Goal: Transaction & Acquisition: Purchase product/service

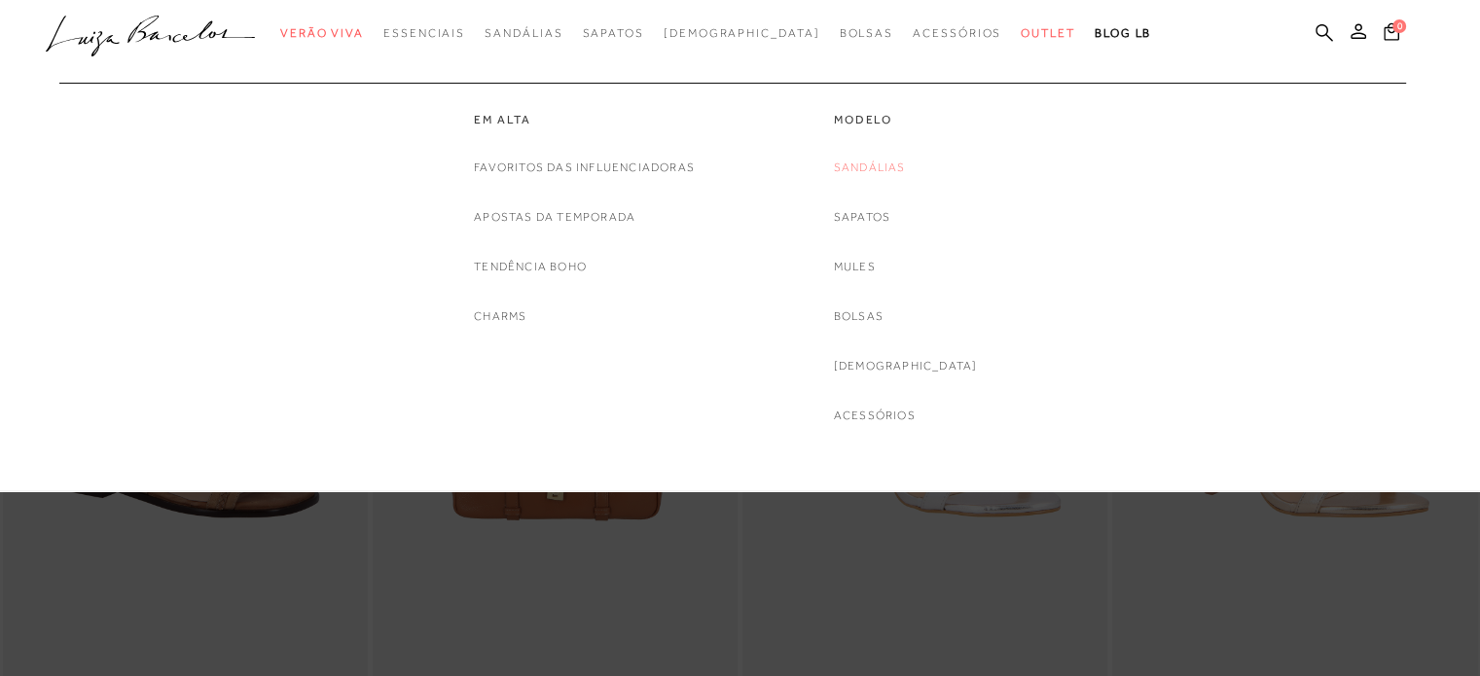
click at [898, 177] on link "Sandálias" at bounding box center [870, 168] width 72 height 20
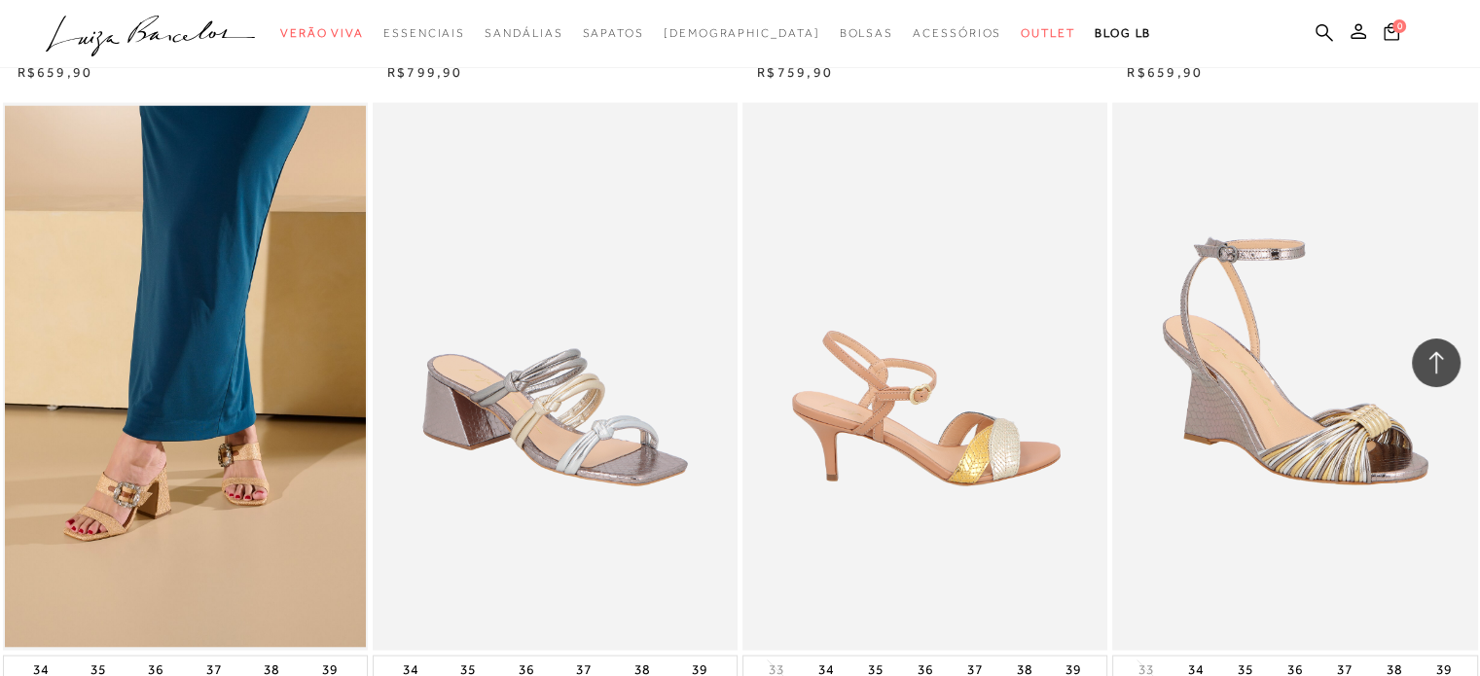
scroll to position [3892, 0]
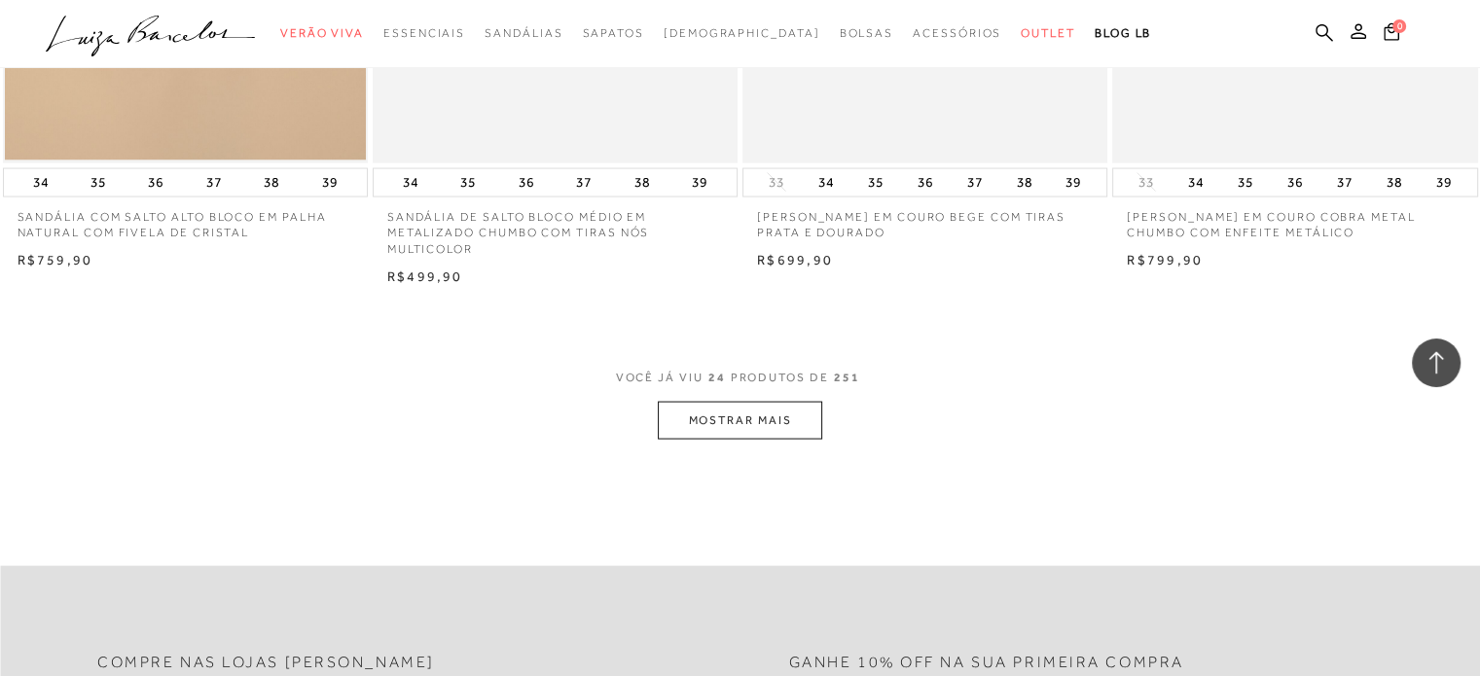
click at [796, 427] on button "MOSTRAR MAIS" at bounding box center [739, 421] width 163 height 38
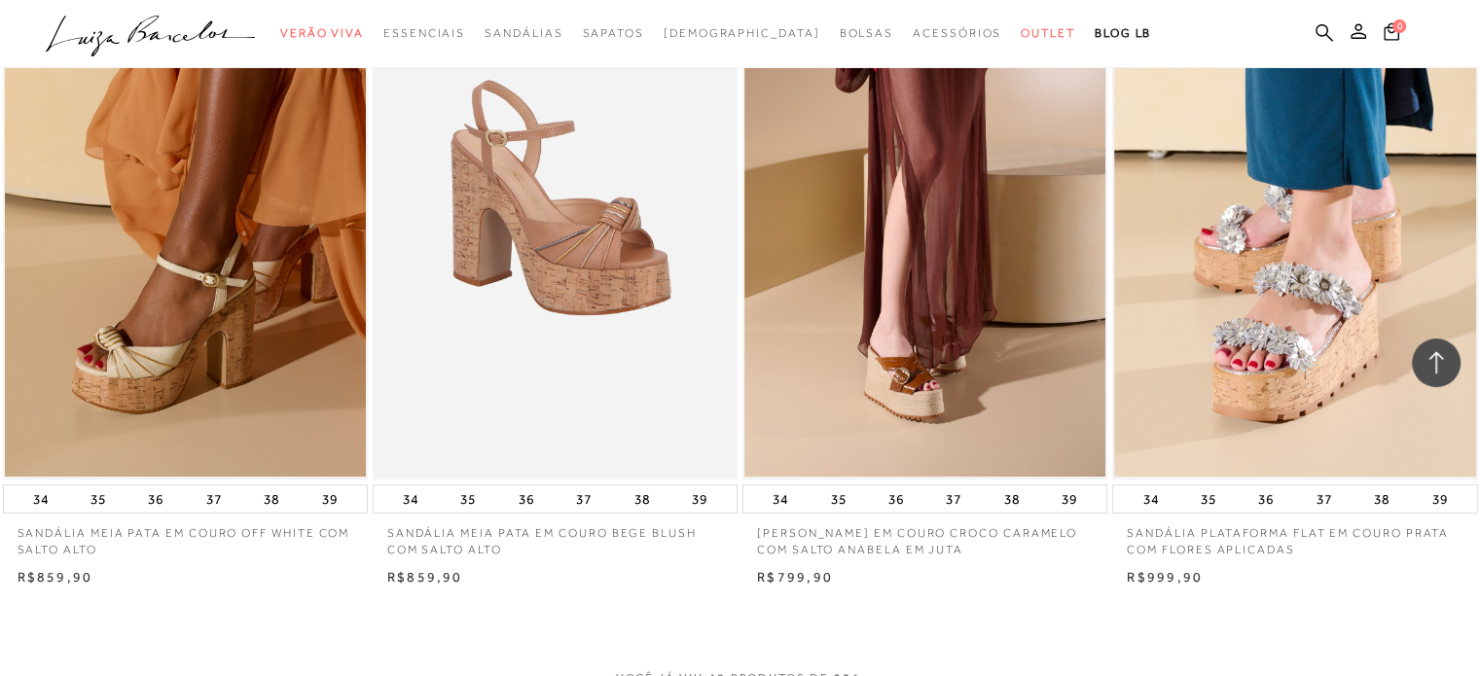
scroll to position [7882, 0]
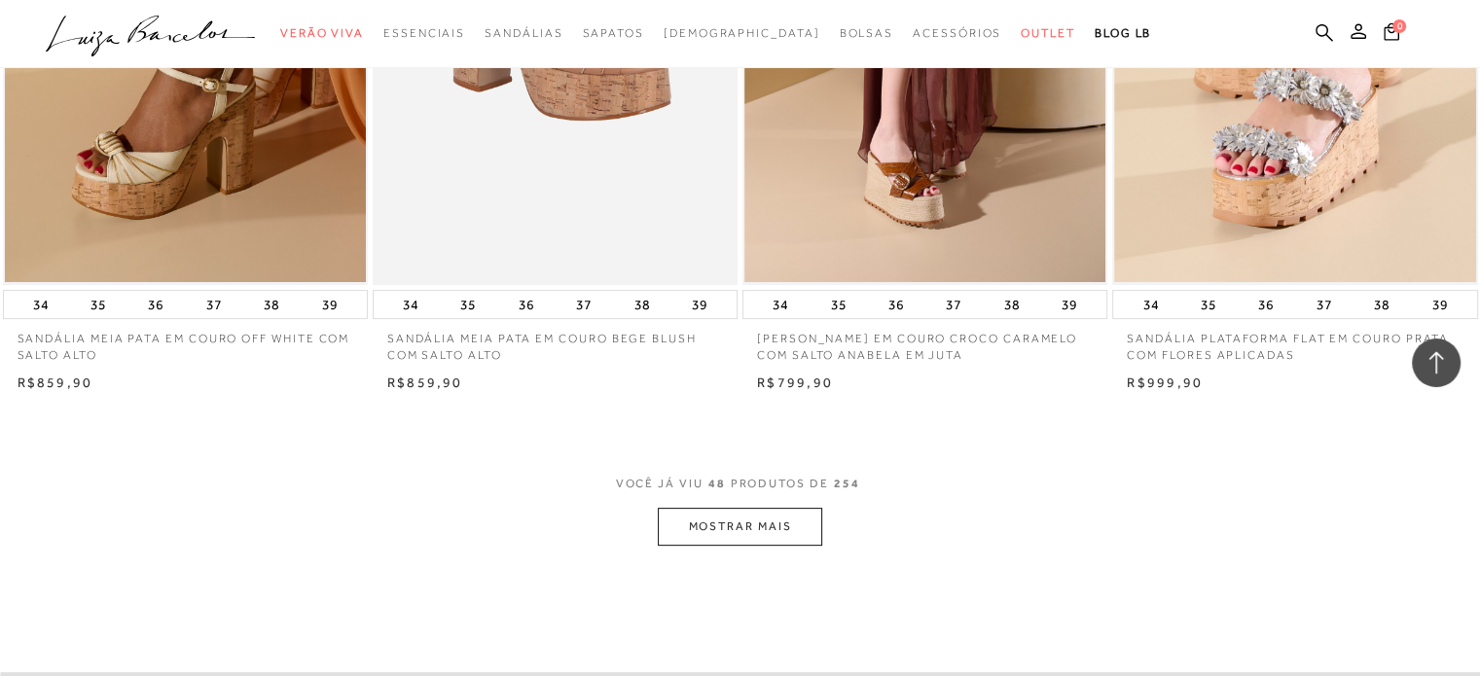
click at [767, 515] on button "MOSTRAR MAIS" at bounding box center [739, 527] width 163 height 38
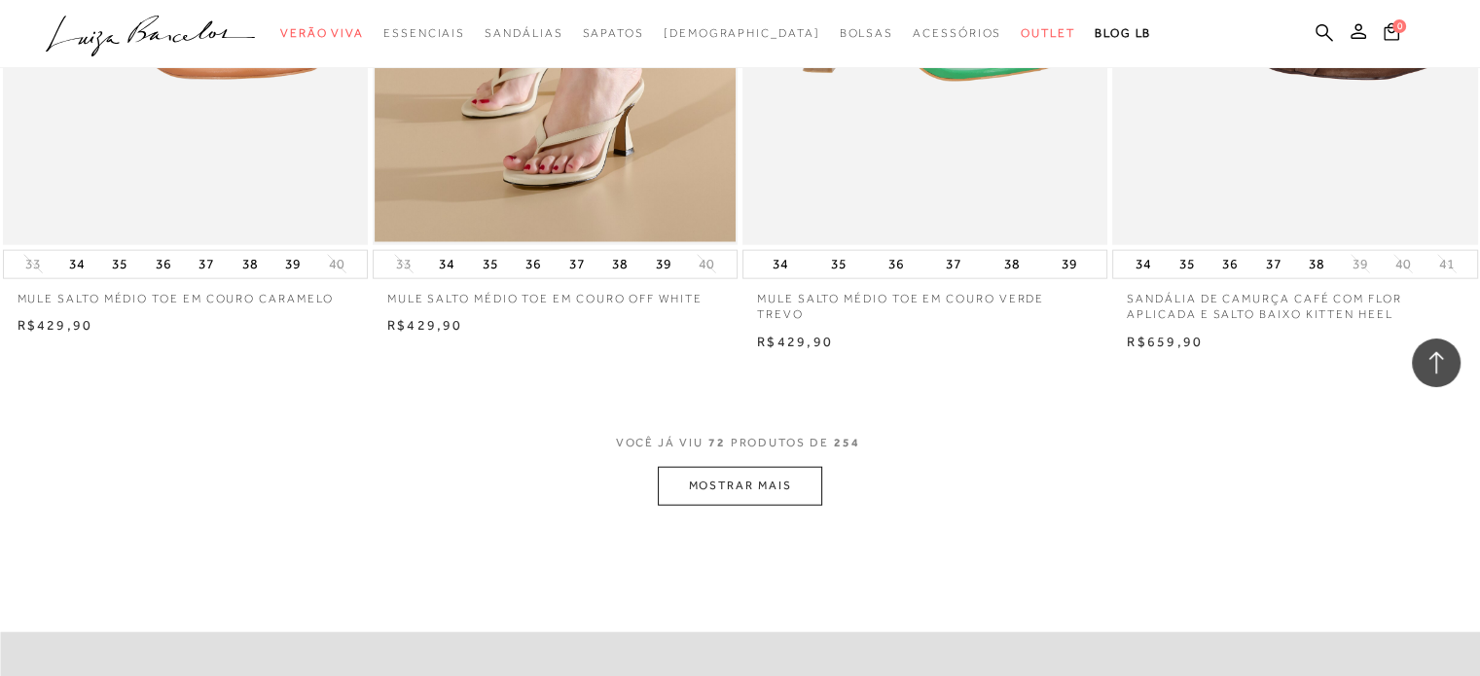
scroll to position [12066, 0]
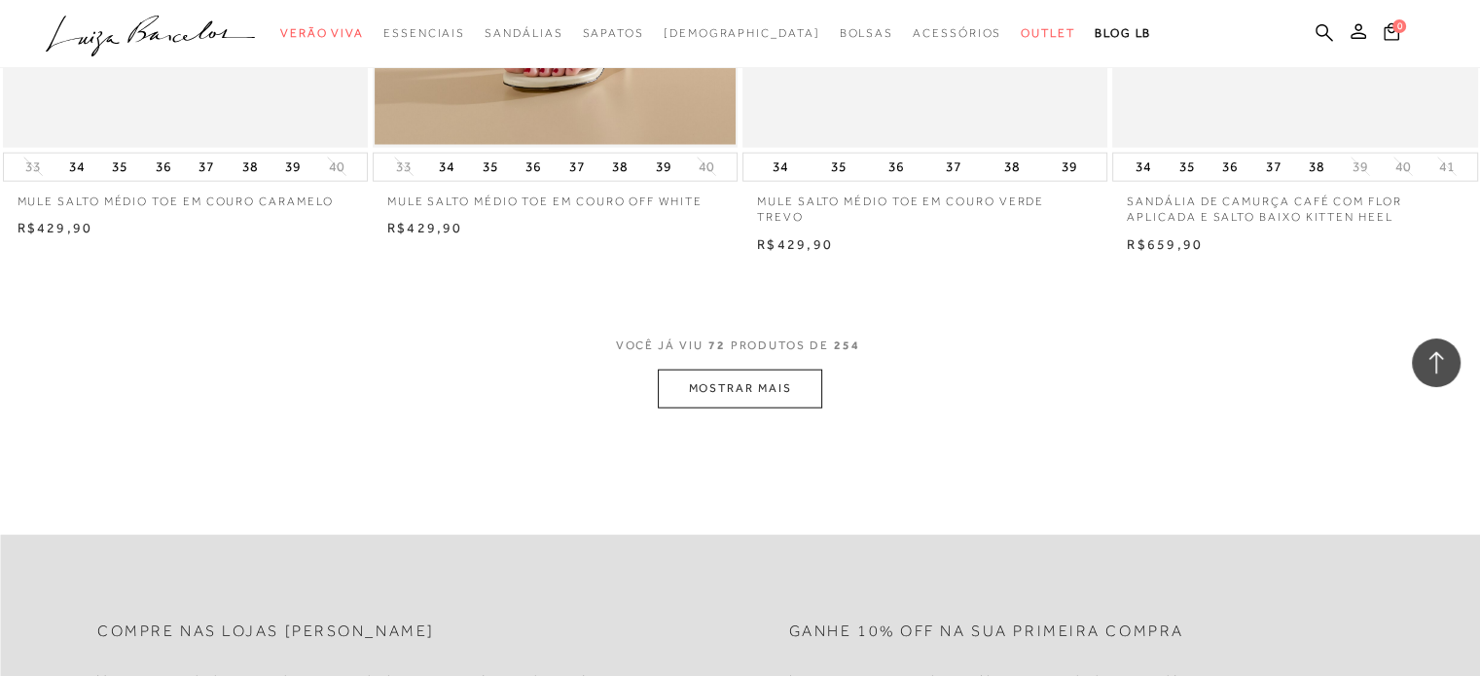
click at [794, 384] on button "MOSTRAR MAIS" at bounding box center [739, 389] width 163 height 38
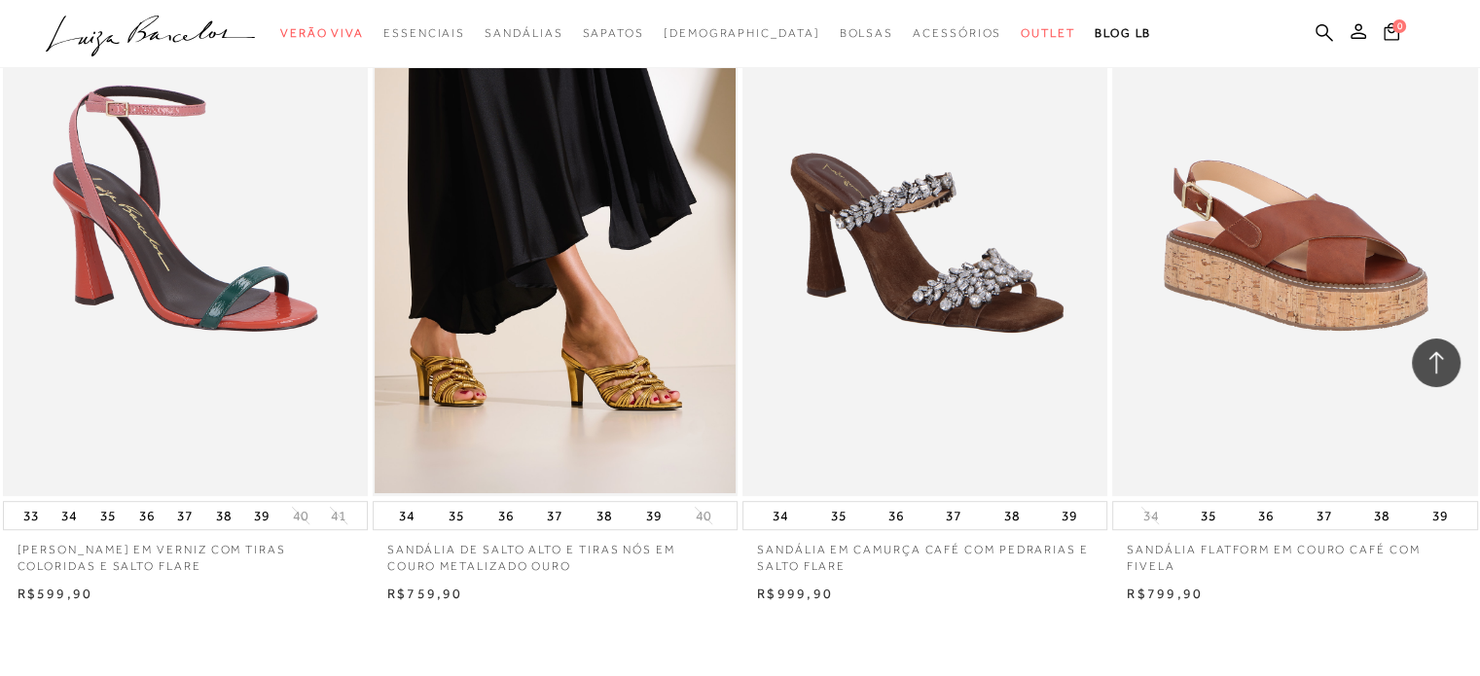
scroll to position [15861, 0]
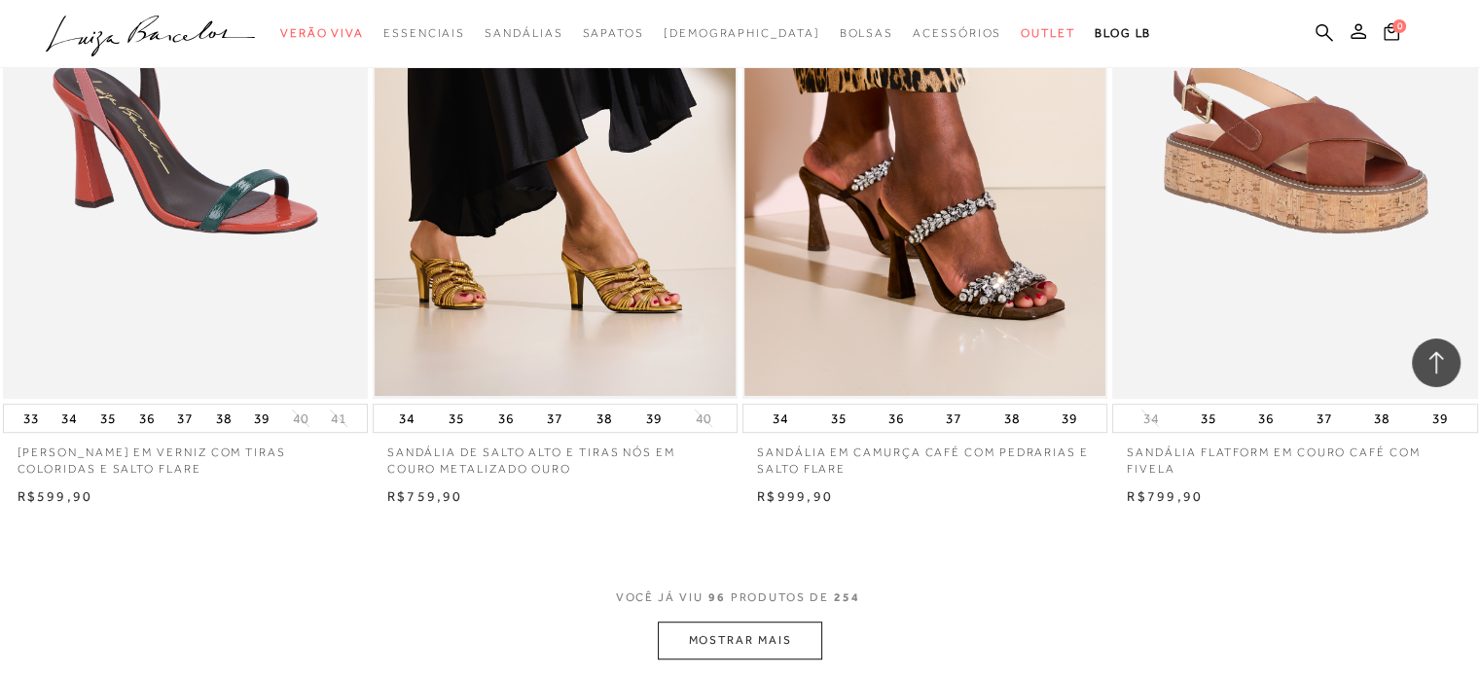
click at [800, 645] on button "MOSTRAR MAIS" at bounding box center [739, 641] width 163 height 38
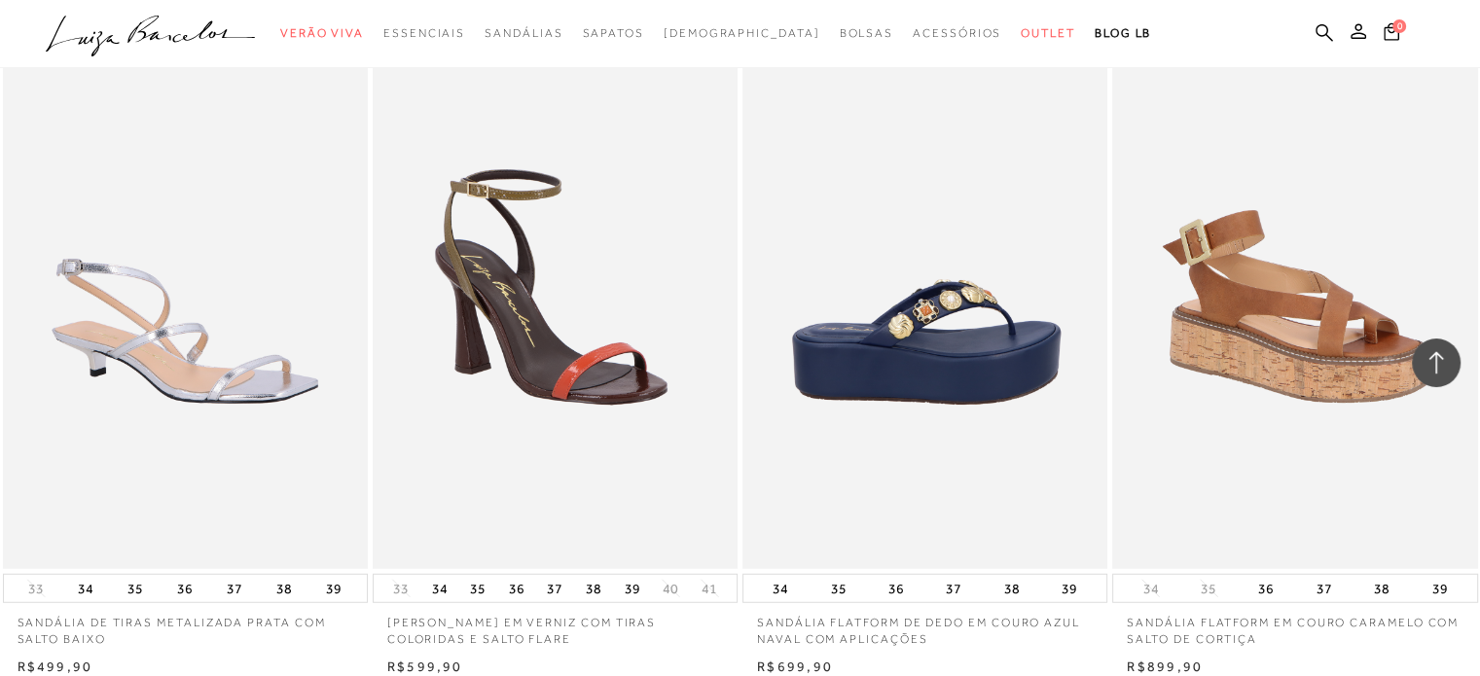
scroll to position [20240, 0]
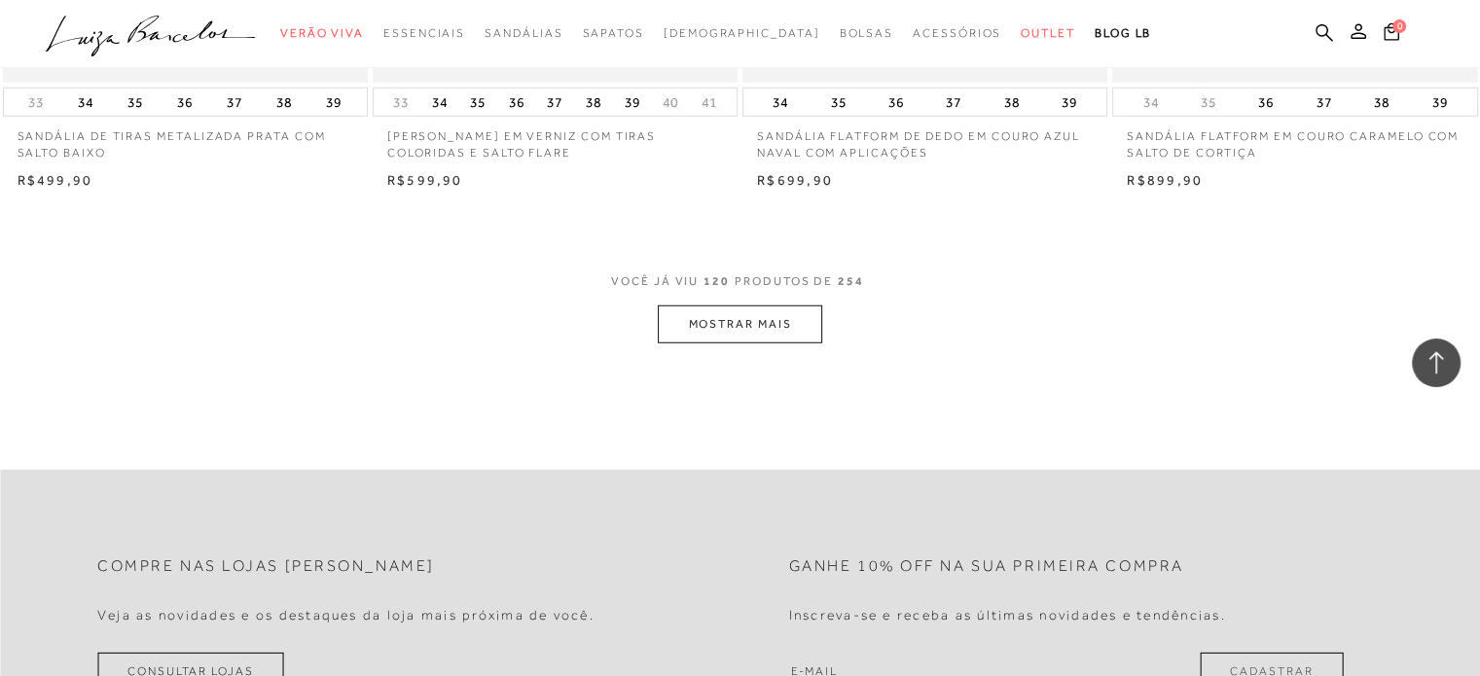
click at [685, 315] on button "MOSTRAR MAIS" at bounding box center [739, 325] width 163 height 38
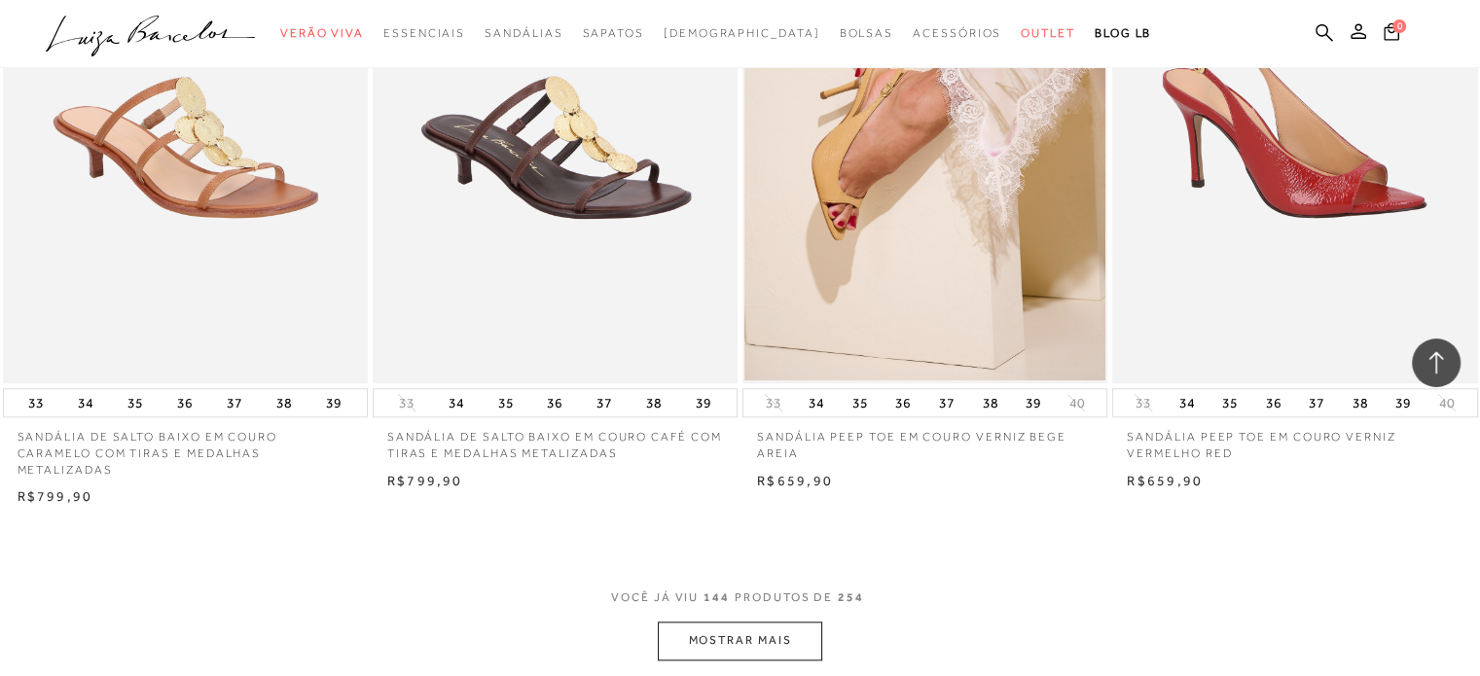
scroll to position [24133, 0]
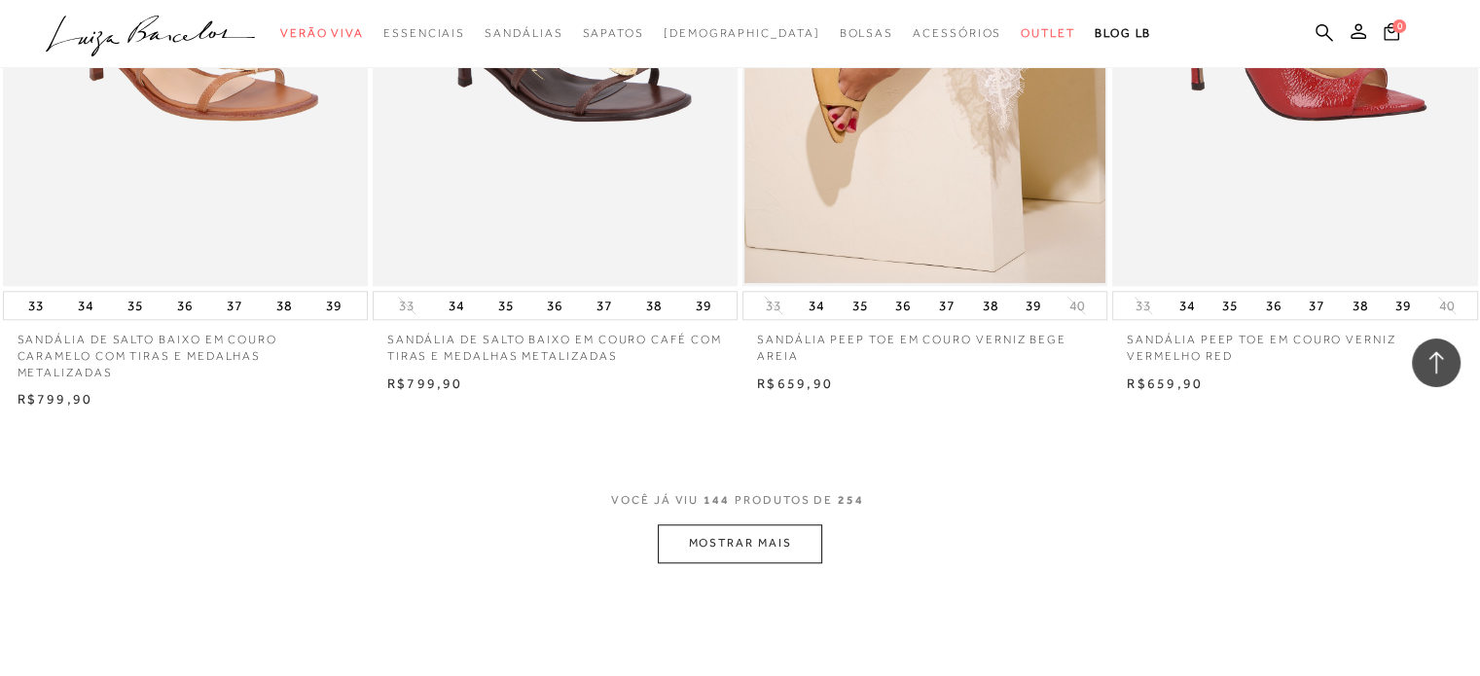
click at [765, 560] on button "MOSTRAR MAIS" at bounding box center [739, 543] width 163 height 38
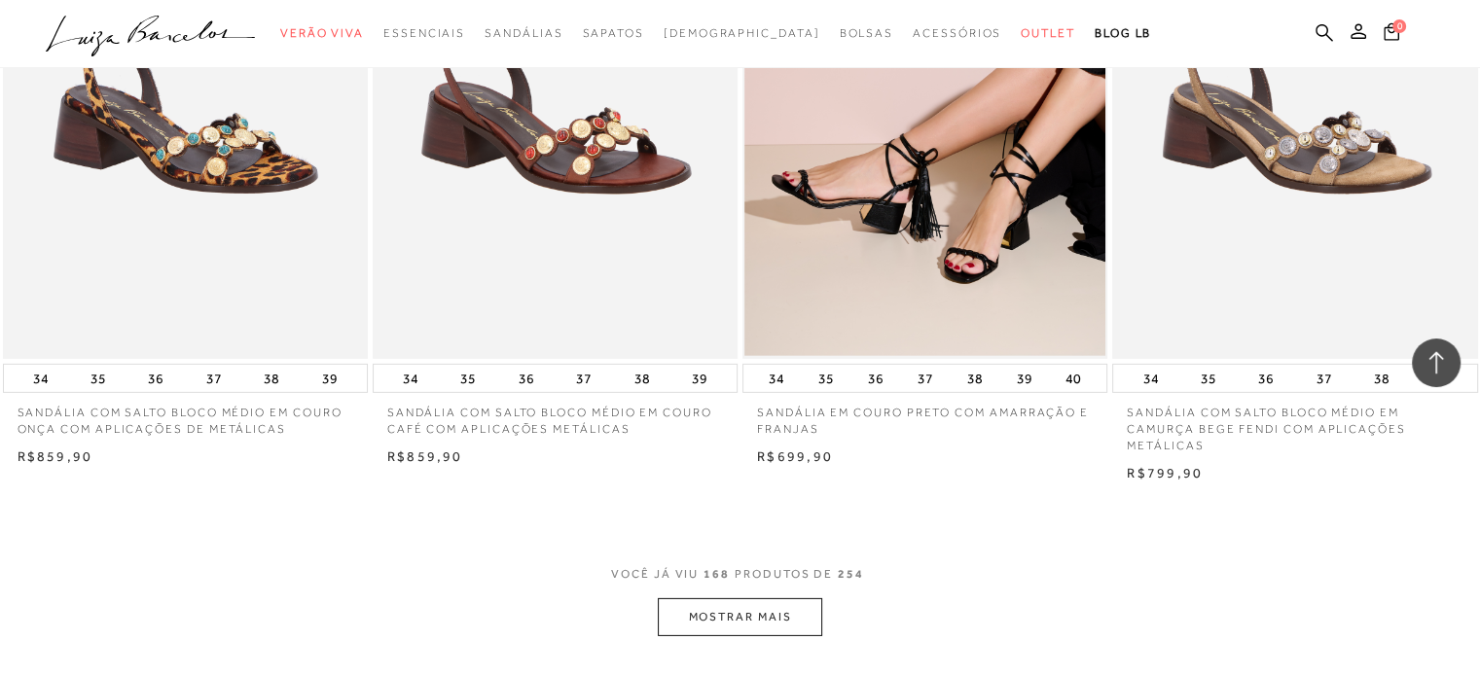
scroll to position [28219, 0]
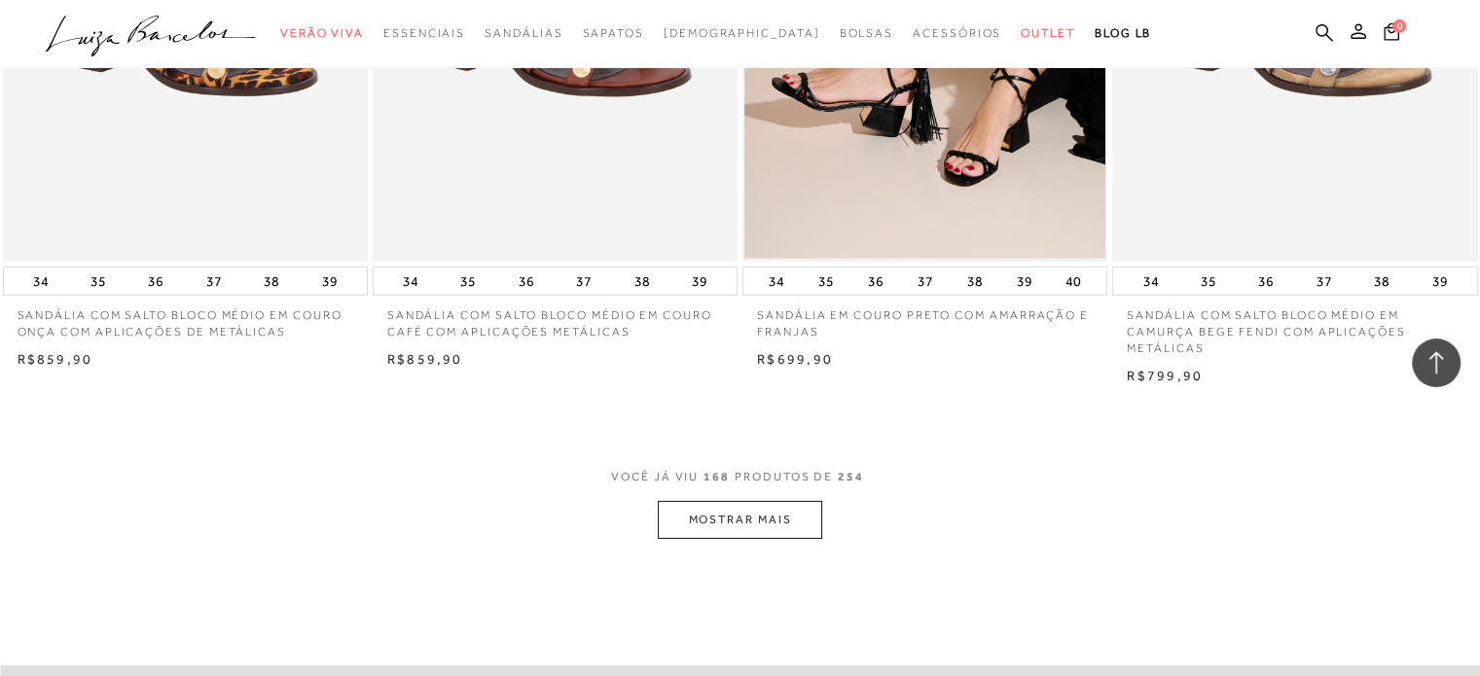
click at [776, 521] on button "MOSTRAR MAIS" at bounding box center [739, 520] width 163 height 38
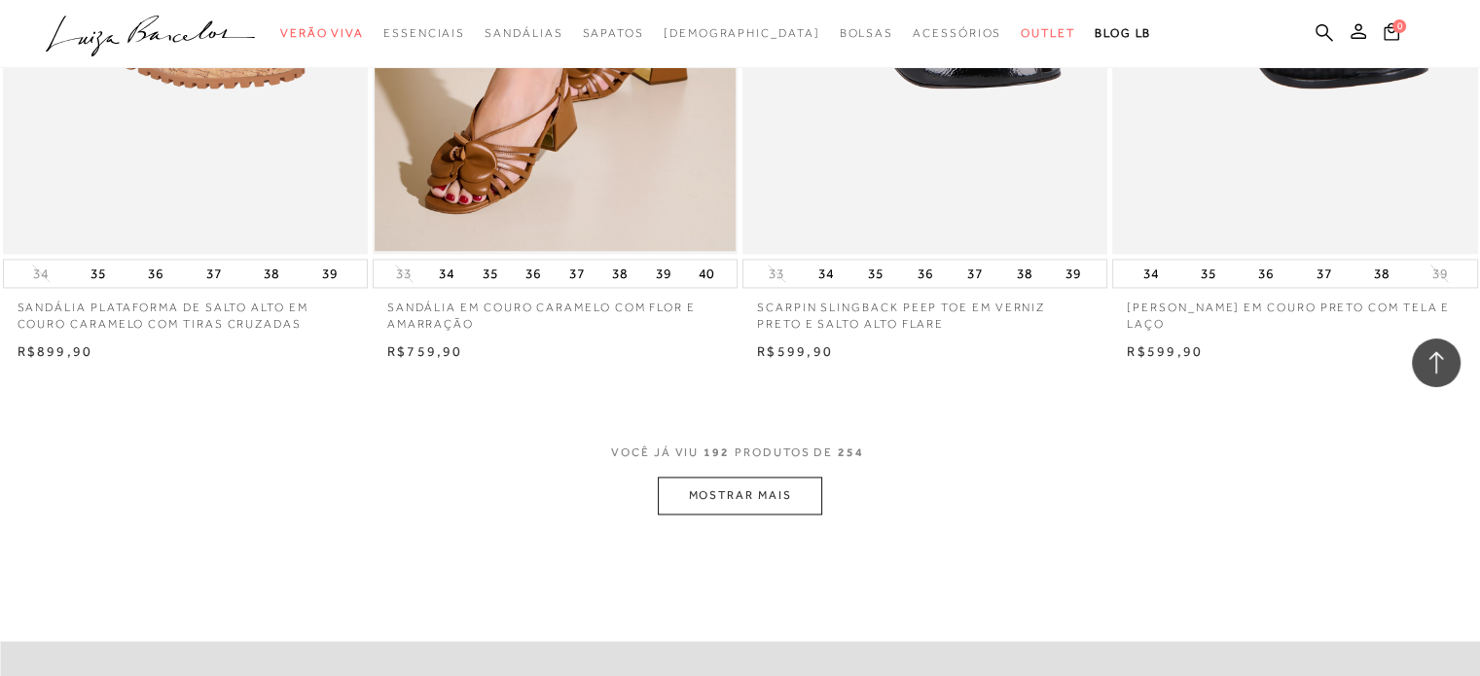
scroll to position [32598, 0]
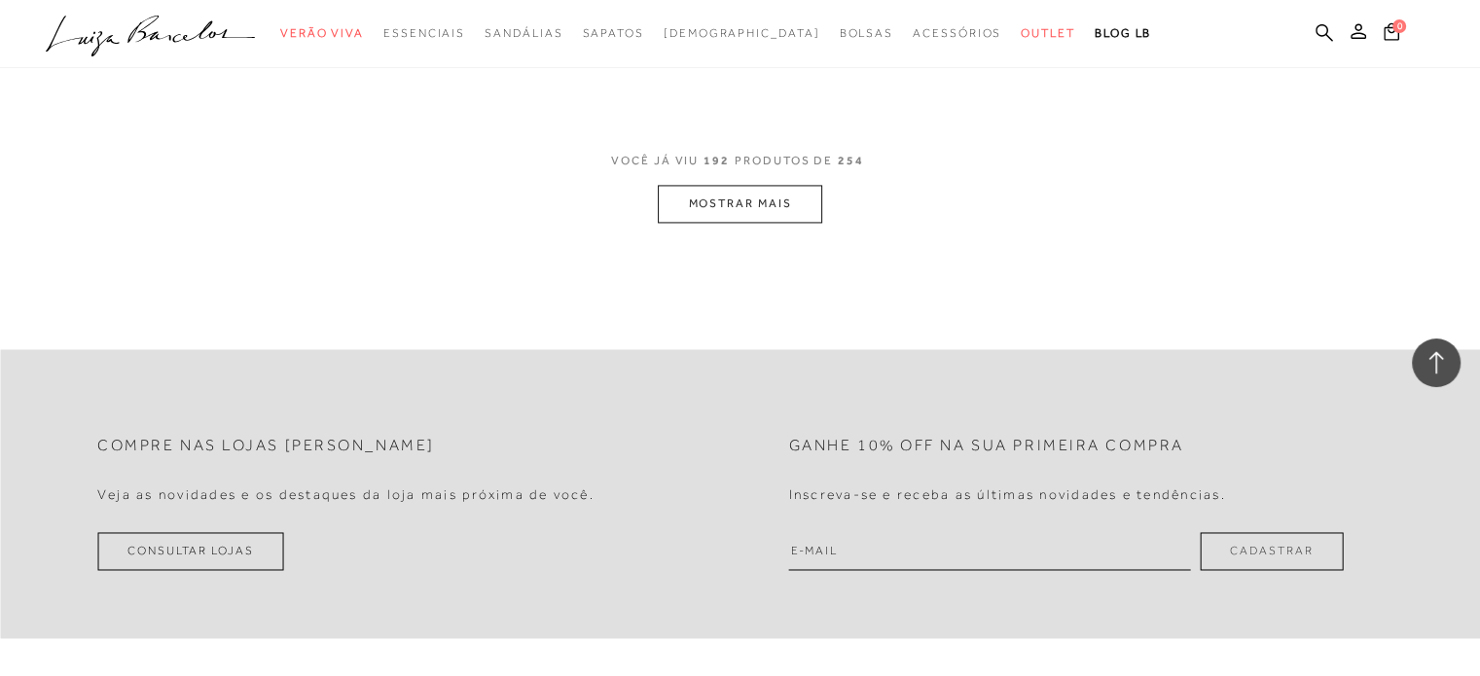
click at [784, 210] on button "MOSTRAR MAIS" at bounding box center [739, 204] width 163 height 38
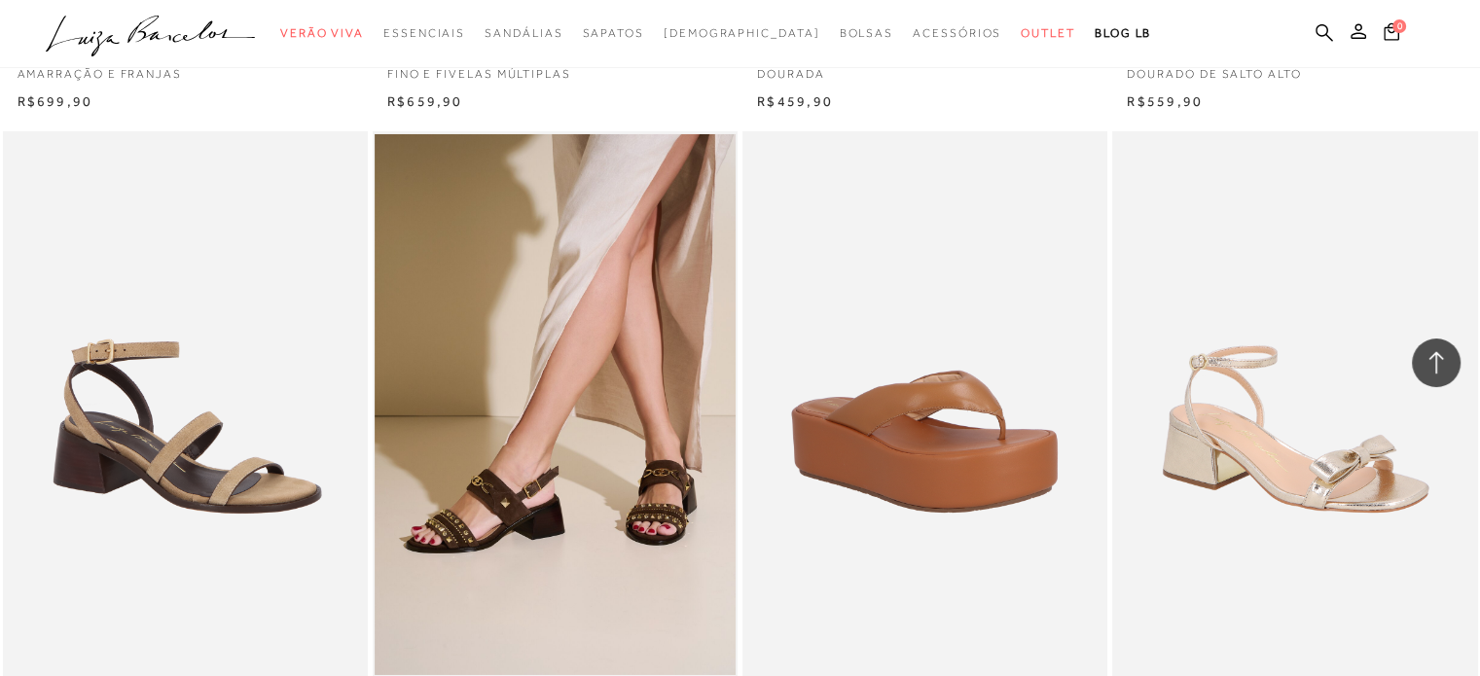
scroll to position [36296, 0]
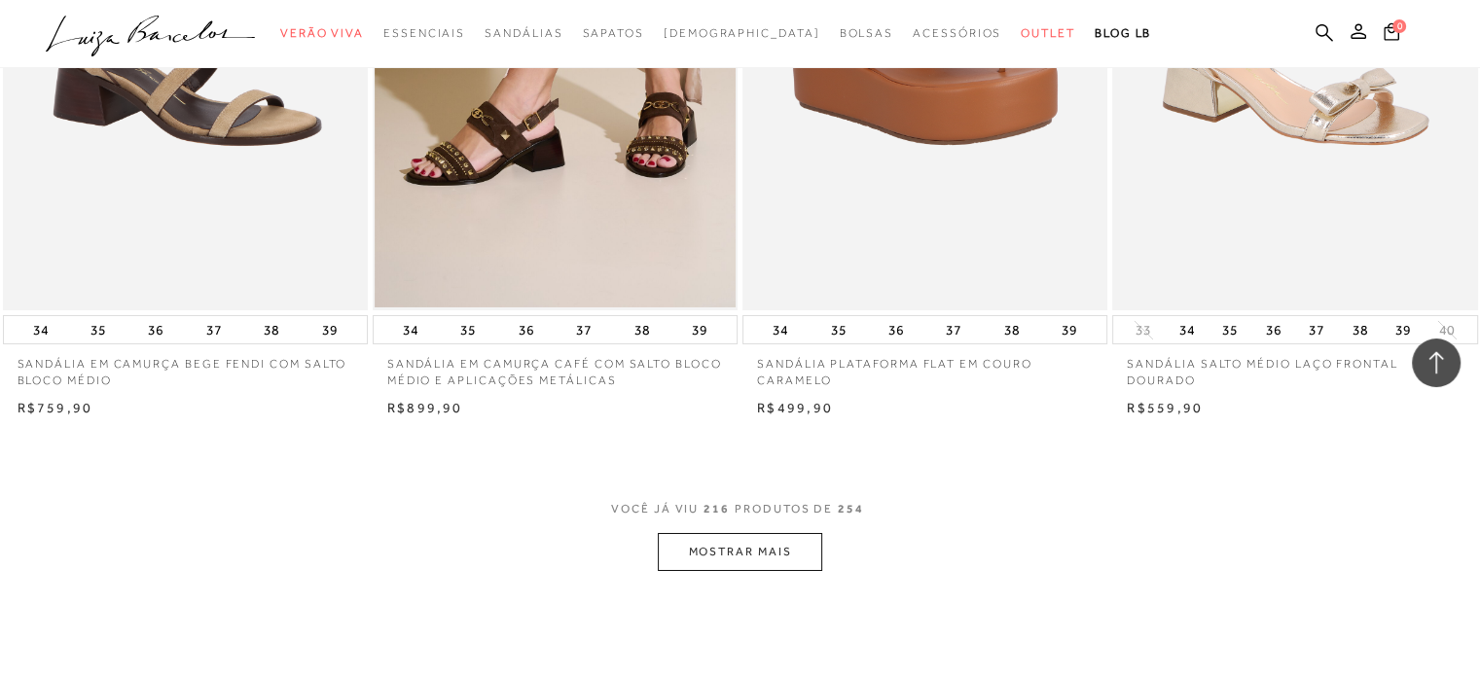
click at [772, 551] on button "MOSTRAR MAIS" at bounding box center [739, 552] width 163 height 38
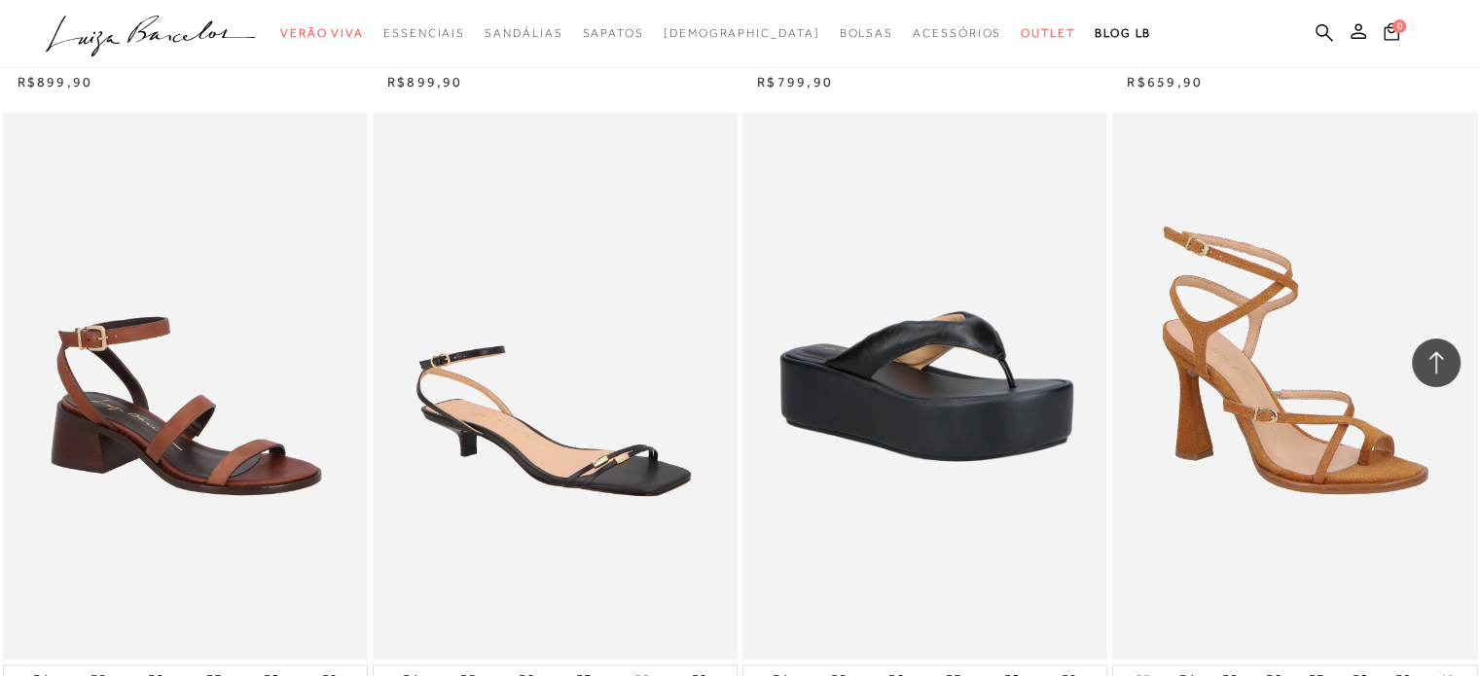
scroll to position [40578, 0]
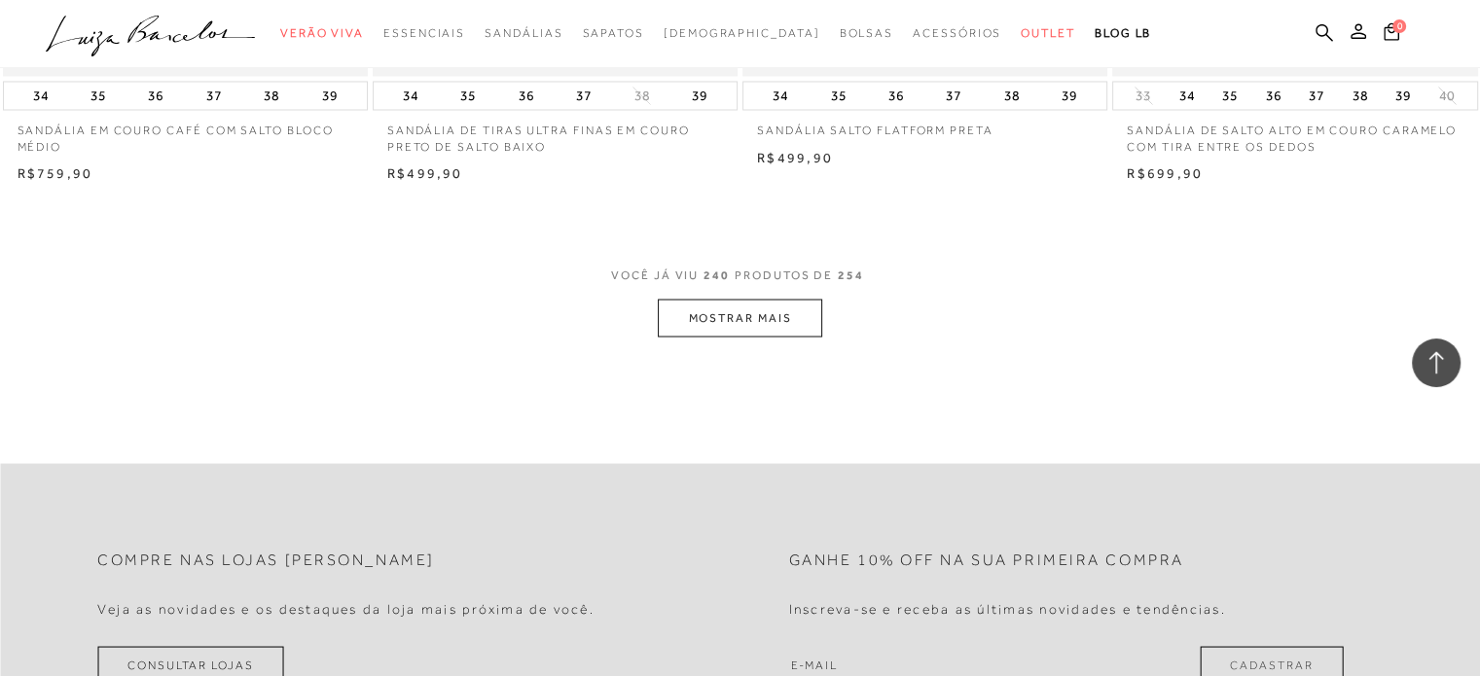
click at [786, 314] on button "MOSTRAR MAIS" at bounding box center [739, 318] width 163 height 38
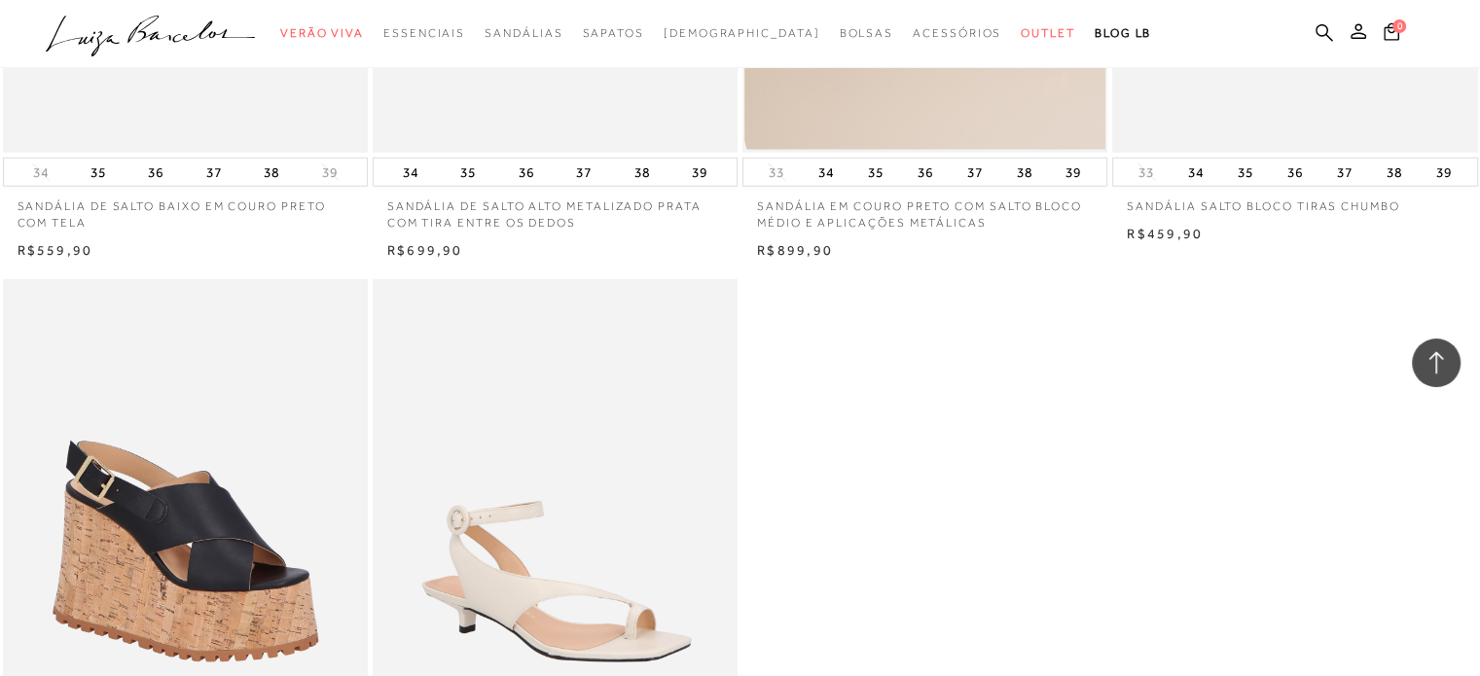
scroll to position [42621, 0]
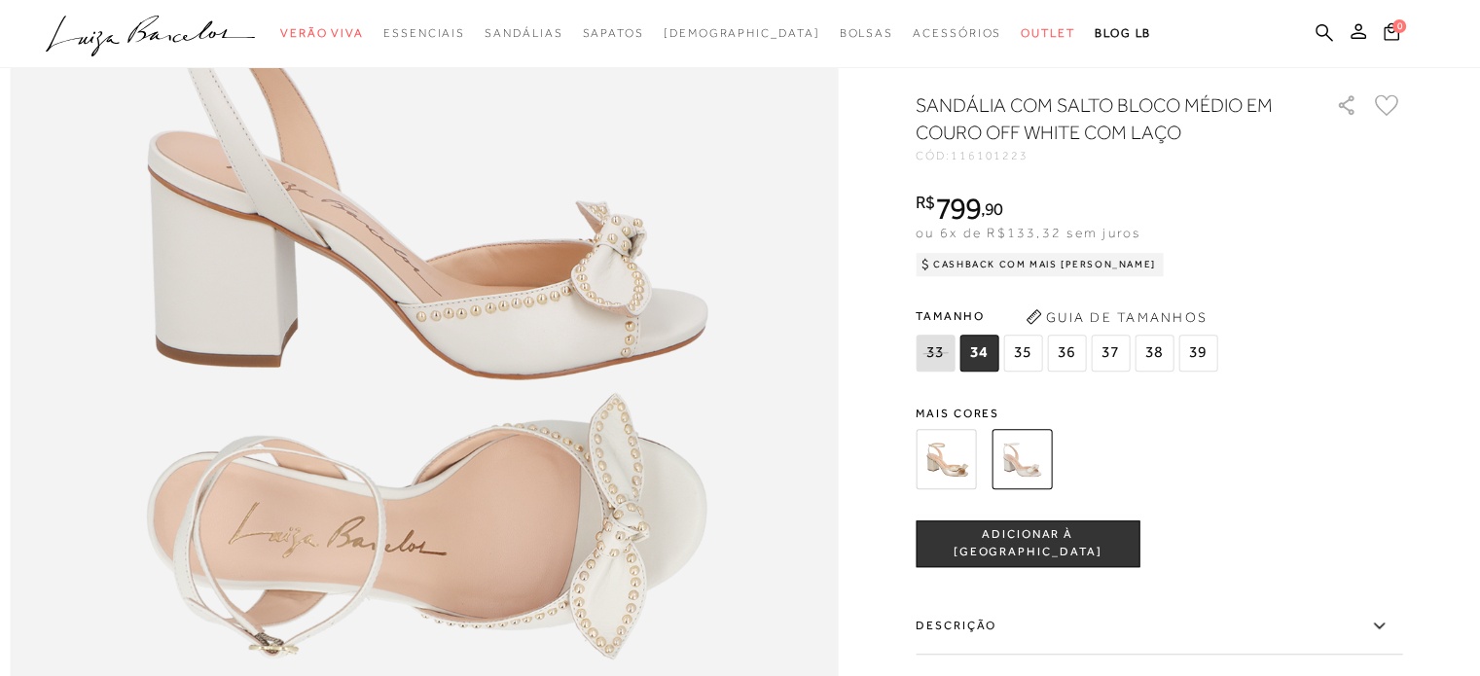
scroll to position [1946, 0]
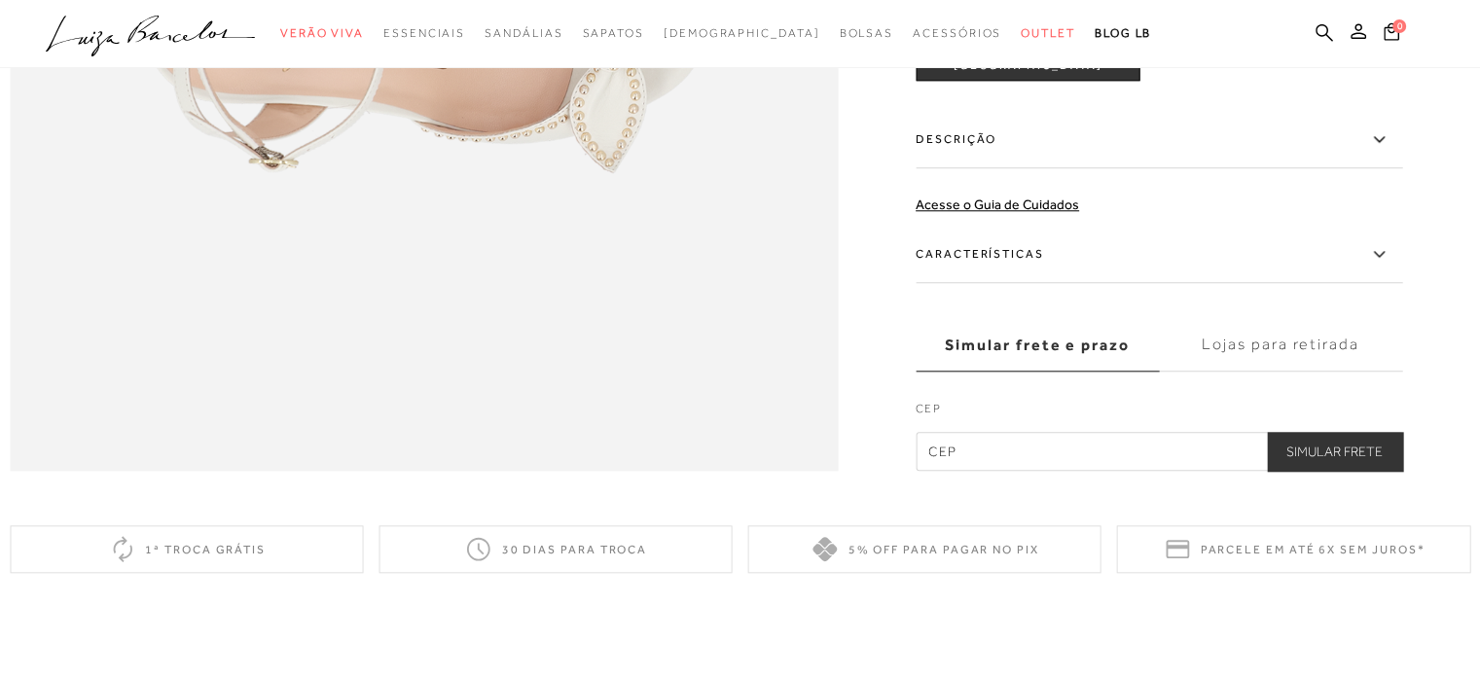
click at [1391, 152] on icon at bounding box center [1378, 139] width 23 height 24
click at [0, 0] on input "Descrição" at bounding box center [0, 0] width 0 height 0
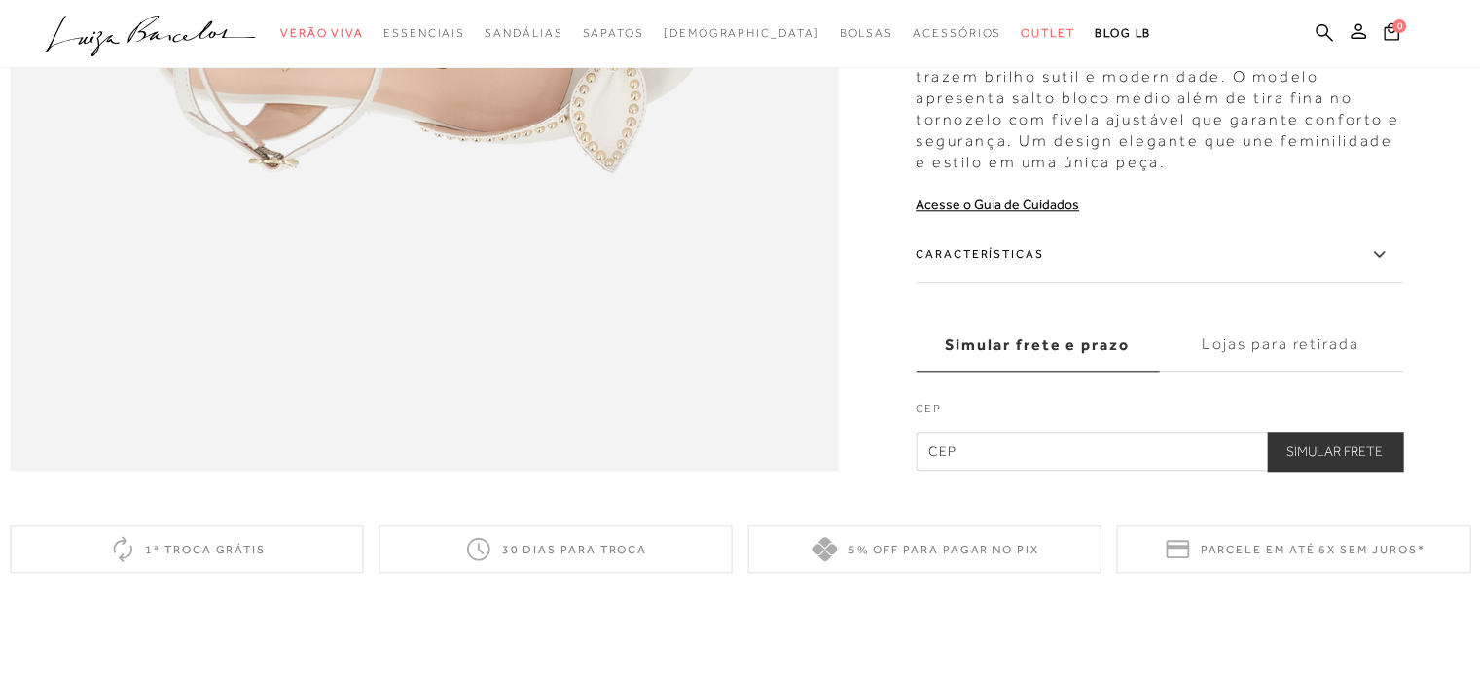
click at [1386, 267] on icon at bounding box center [1378, 254] width 23 height 24
click at [0, 0] on input "Características" at bounding box center [0, 0] width 0 height 0
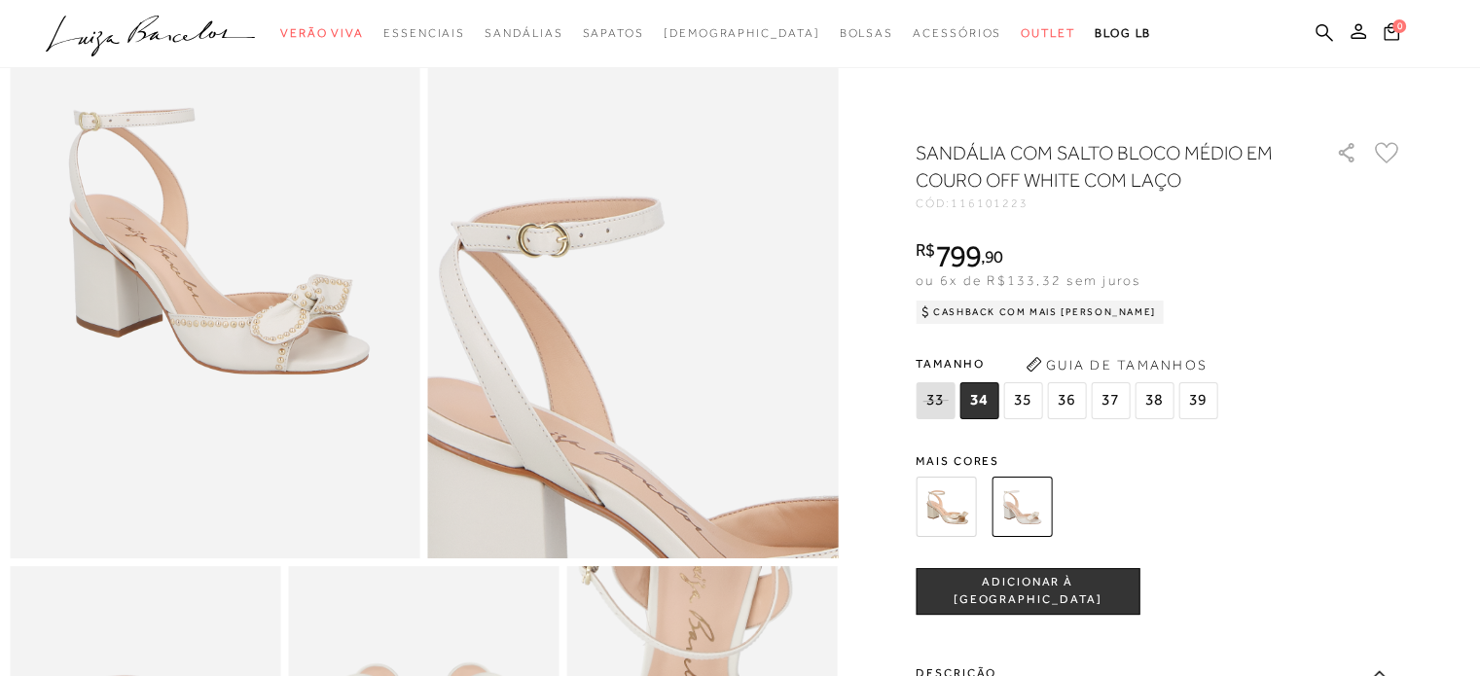
scroll to position [0, 0]
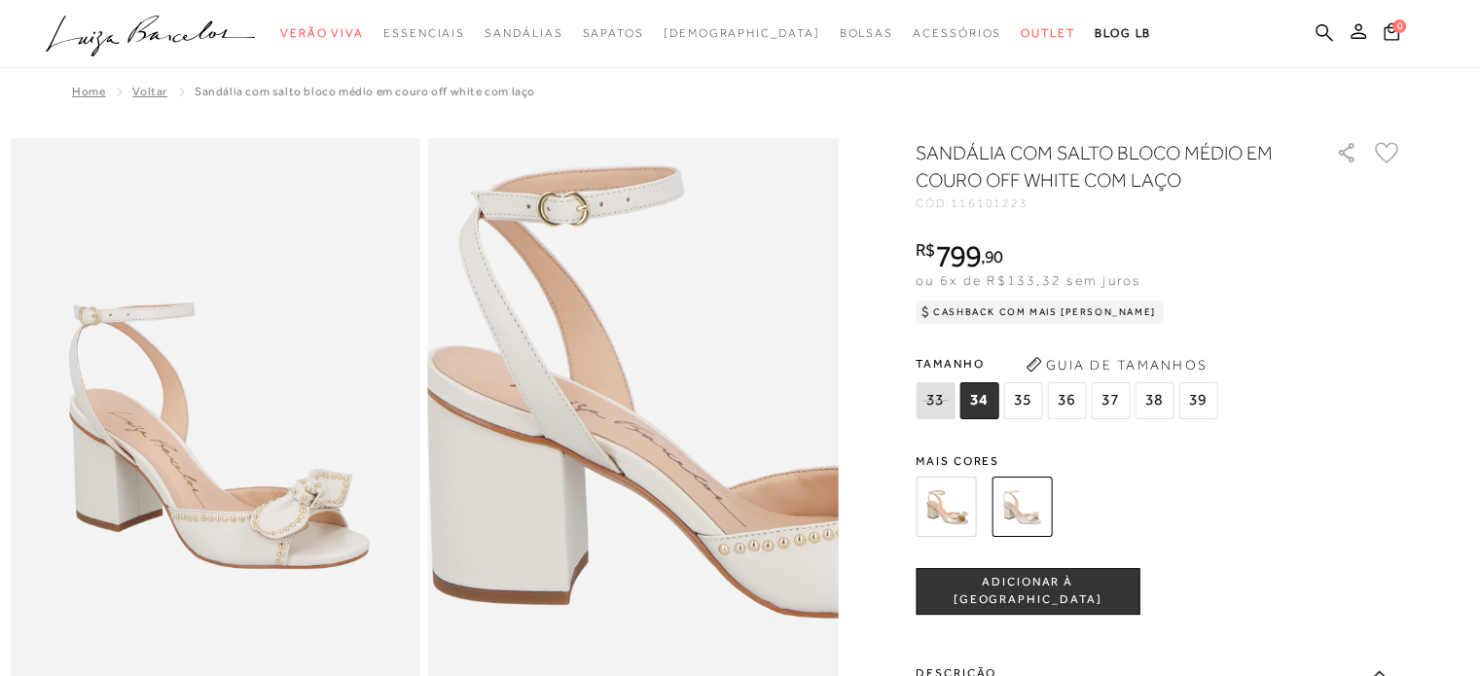
click at [540, 530] on img at bounding box center [727, 371] width 820 height 1231
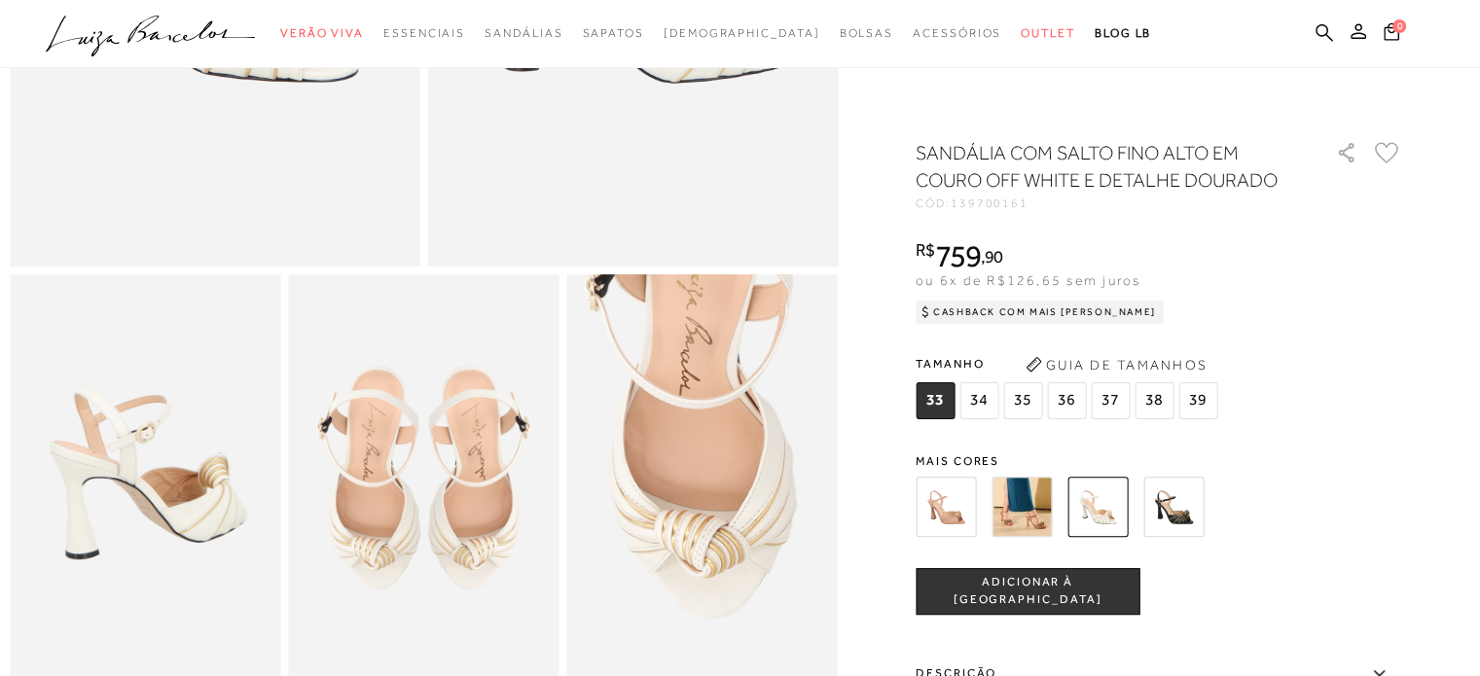
click at [1273, 409] on div "Tamanho 33 34 35" at bounding box center [1159, 386] width 487 height 75
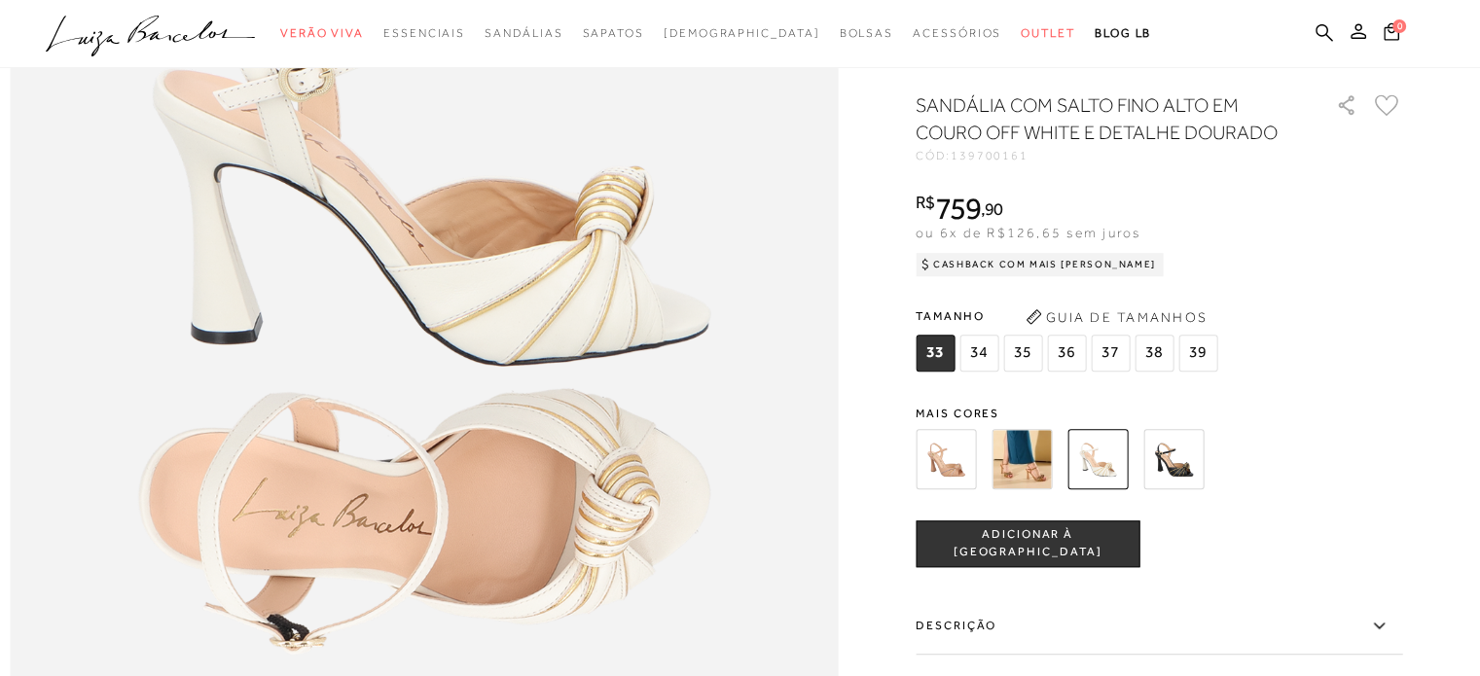
scroll to position [1946, 0]
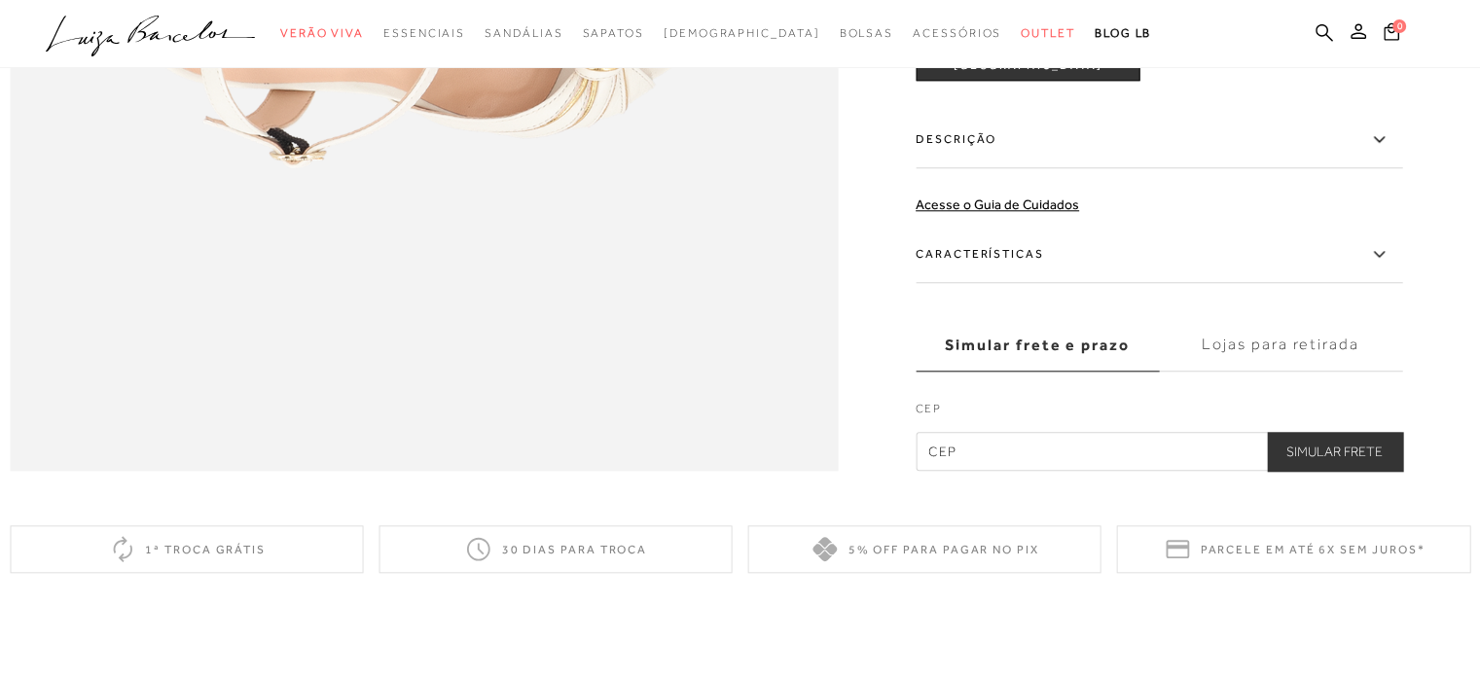
click at [1391, 267] on icon at bounding box center [1378, 254] width 23 height 24
click at [0, 0] on input "Características" at bounding box center [0, 0] width 0 height 0
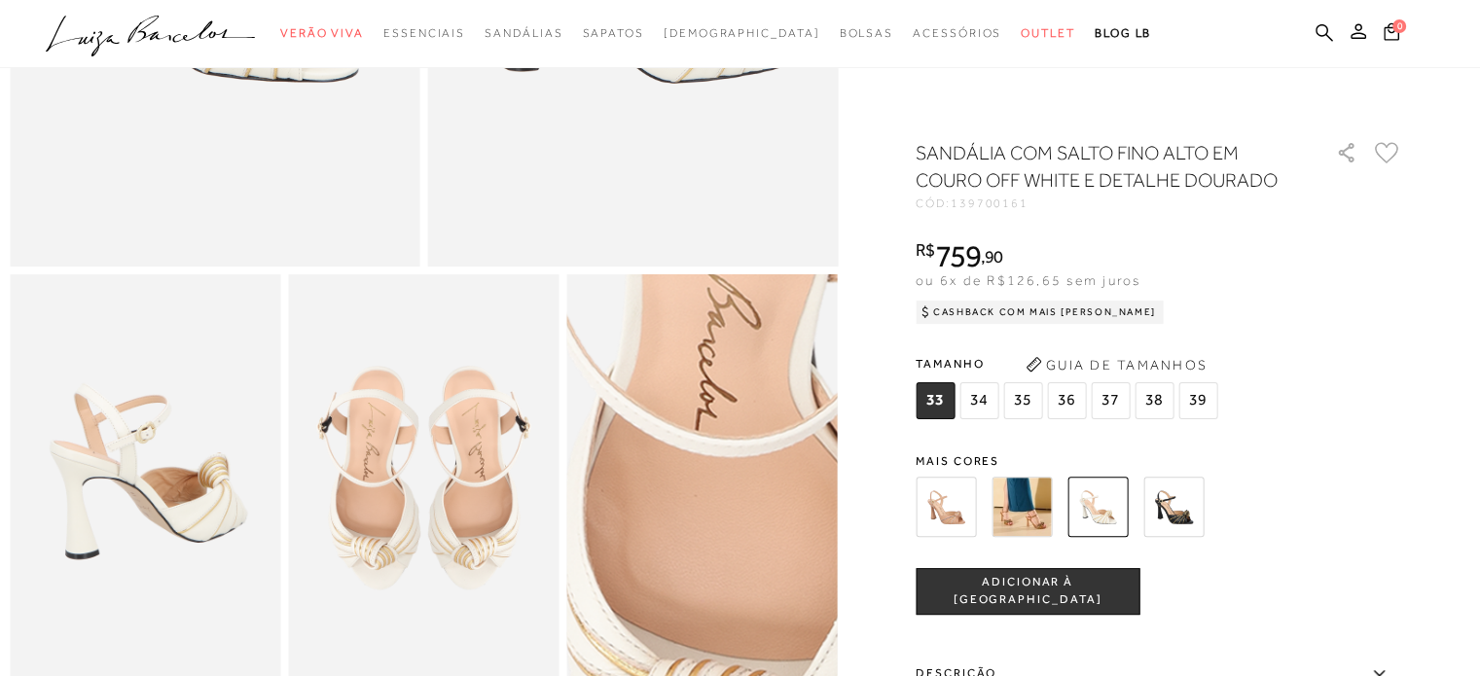
scroll to position [195, 0]
